Goal: Find specific page/section: Find specific page/section

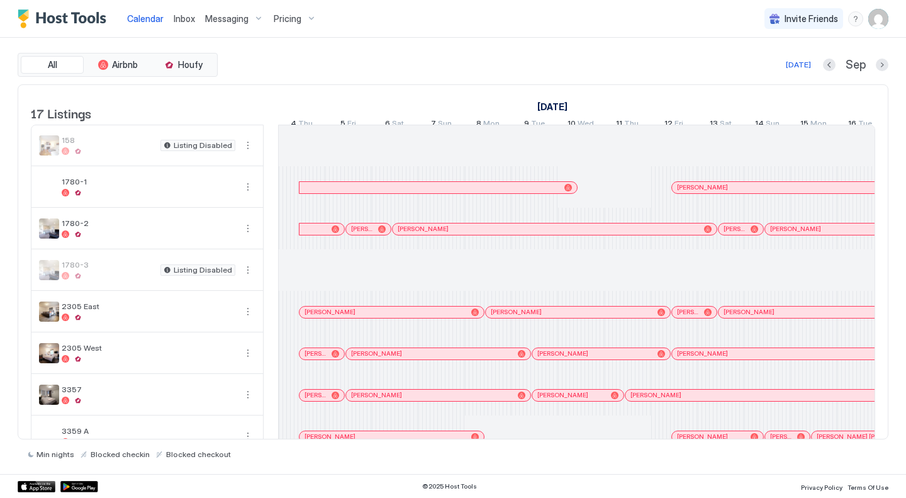
scroll to position [0, 699]
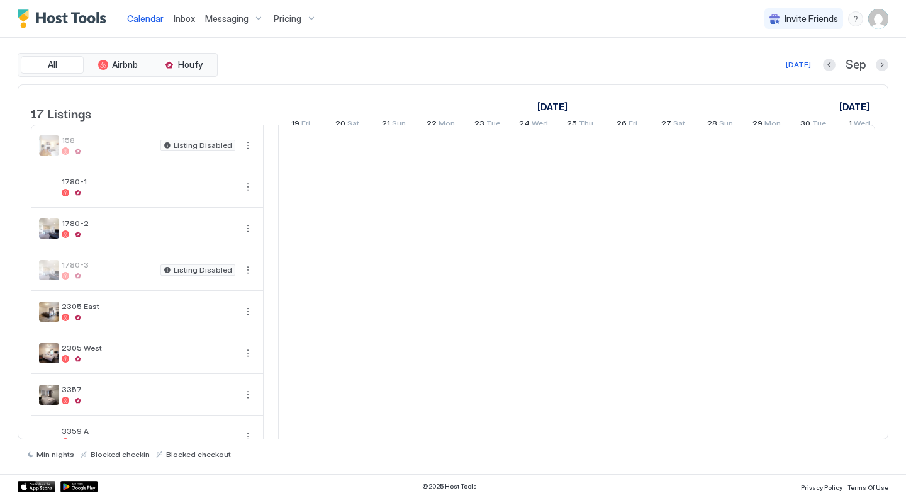
click at [331, 79] on div "All Airbnb Houfy Today Sep 17 Listings September 2025 October 2025 4 Thu 5 Fri …" at bounding box center [453, 256] width 871 height 406
click at [64, 71] on button "All" at bounding box center [52, 65] width 63 height 18
click at [155, 21] on span "Calendar" at bounding box center [145, 18] width 36 height 11
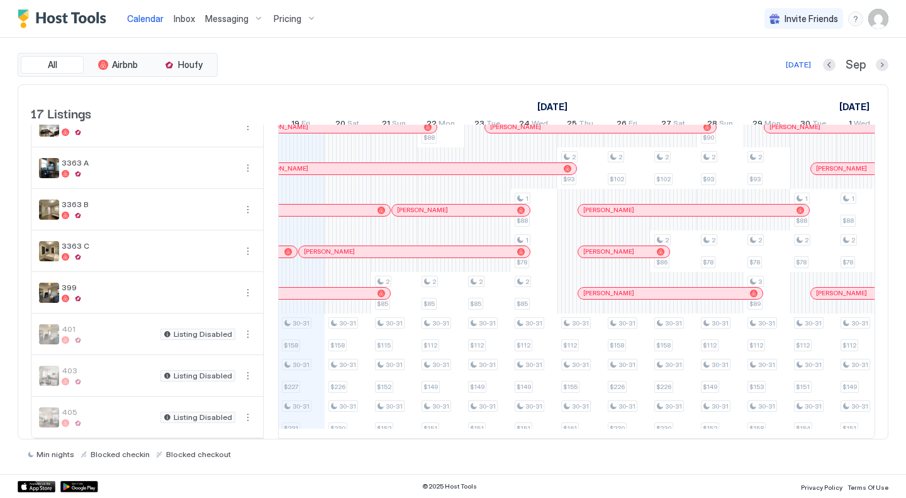
scroll to position [411, 0]
